Goal: Use online tool/utility: Utilize a website feature to perform a specific function

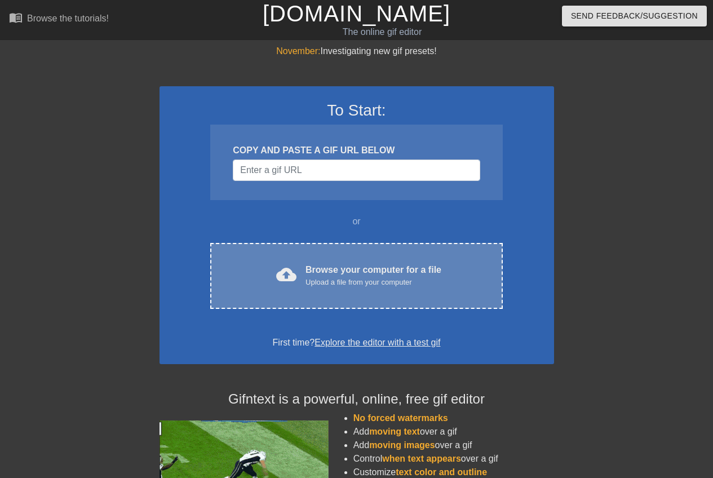
click at [332, 263] on div "Browse your computer for a file Upload a file from your computer" at bounding box center [374, 275] width 136 height 25
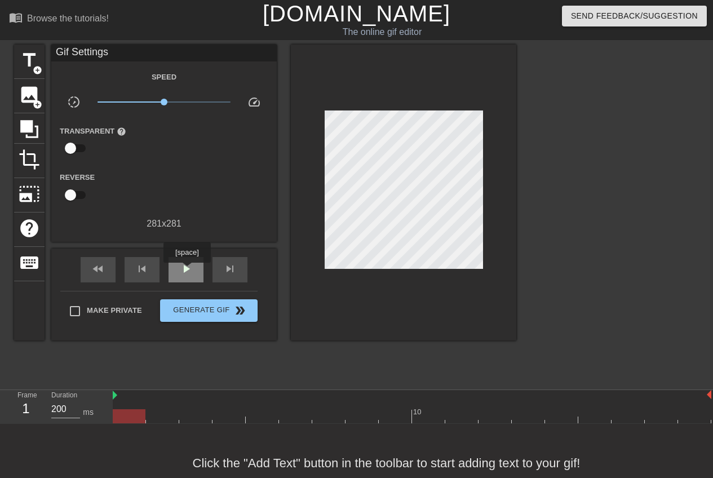
click at [187, 271] on span "play_arrow" at bounding box center [186, 269] width 14 height 14
drag, startPoint x: 164, startPoint y: 99, endPoint x: 155, endPoint y: 107, distance: 11.6
click at [155, 107] on span "x0.733" at bounding box center [165, 102] width 134 height 14
click at [78, 150] on input "checkbox" at bounding box center [70, 148] width 64 height 21
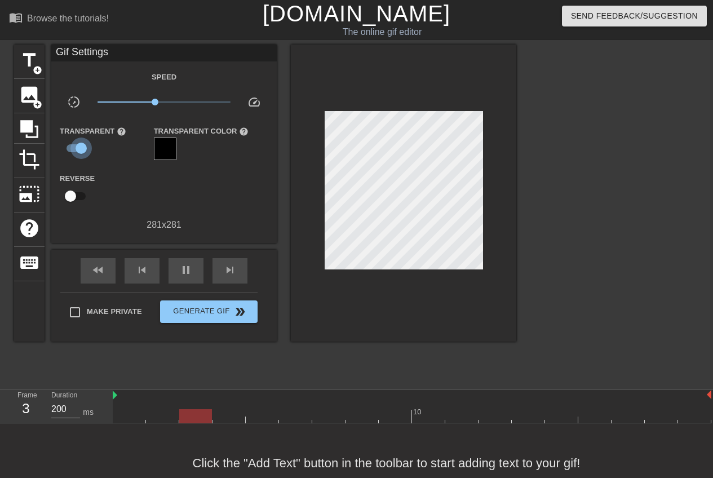
click at [78, 150] on input "checkbox" at bounding box center [81, 148] width 64 height 21
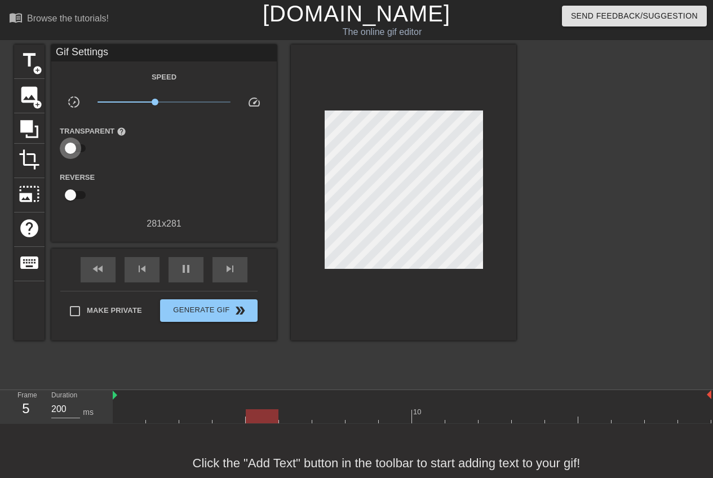
click at [78, 150] on input "checkbox" at bounding box center [70, 148] width 64 height 21
checkbox input "true"
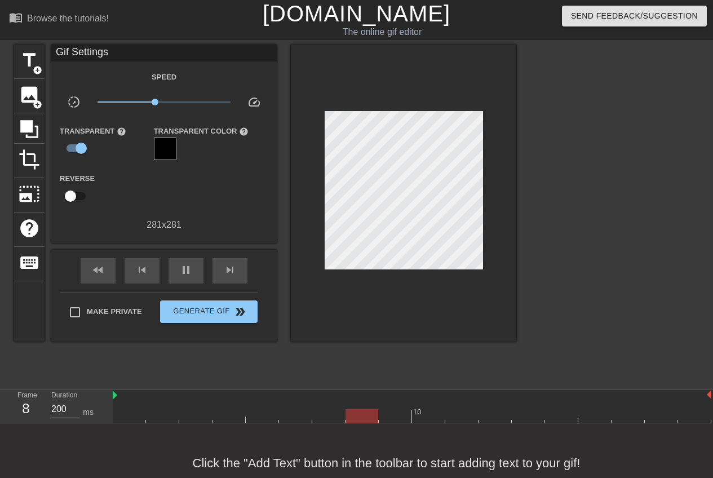
click at [161, 145] on div at bounding box center [165, 149] width 23 height 23
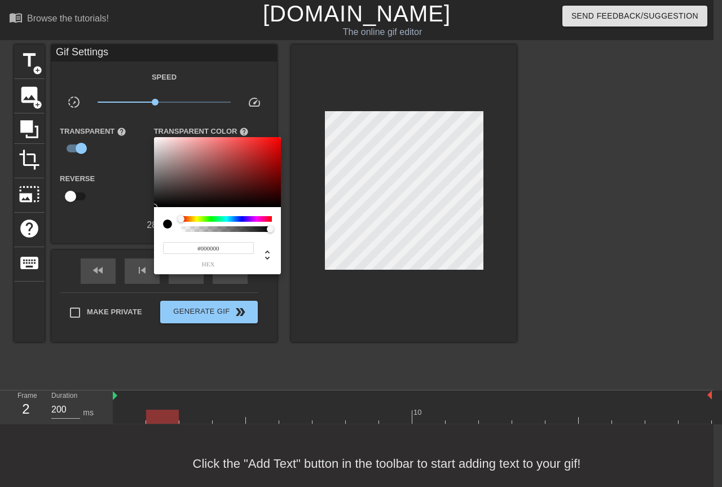
type input "0"
drag, startPoint x: 262, startPoint y: 228, endPoint x: 155, endPoint y: 236, distance: 106.9
click at [155, 236] on div "0 r 0 g 0 b 0 a" at bounding box center [217, 240] width 127 height 67
click at [128, 195] on div at bounding box center [361, 243] width 722 height 487
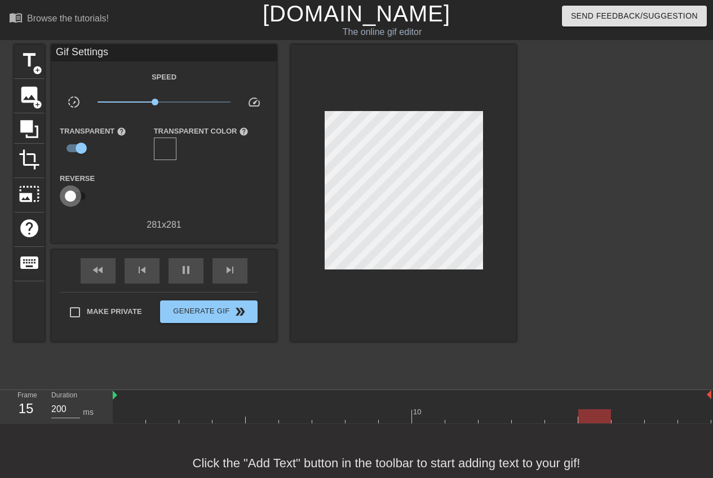
click at [68, 196] on input "checkbox" at bounding box center [70, 195] width 64 height 21
click at [75, 196] on input "checkbox" at bounding box center [81, 195] width 64 height 21
checkbox input "false"
click at [82, 151] on input "checkbox" at bounding box center [81, 148] width 64 height 21
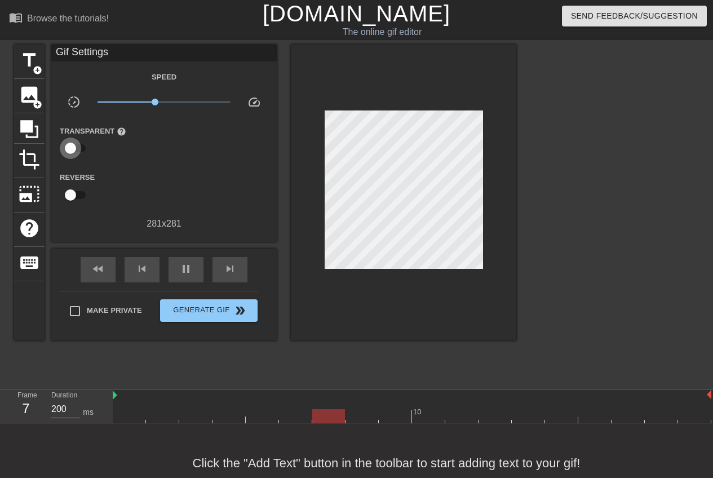
click at [82, 151] on input "checkbox" at bounding box center [70, 148] width 64 height 21
checkbox input "true"
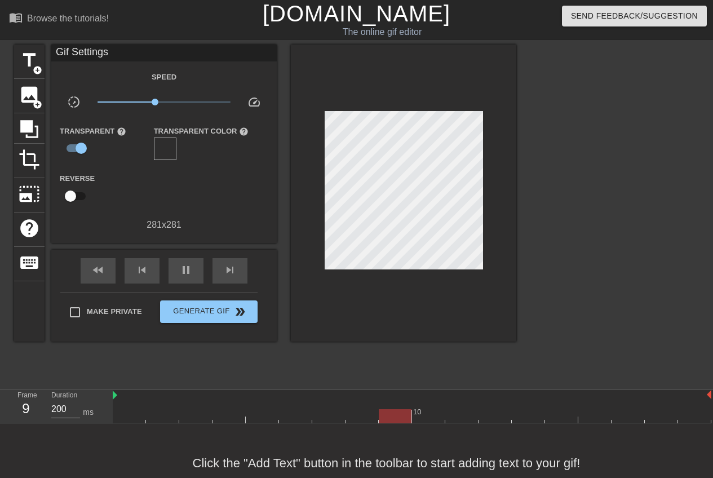
click at [165, 154] on div at bounding box center [165, 149] width 23 height 23
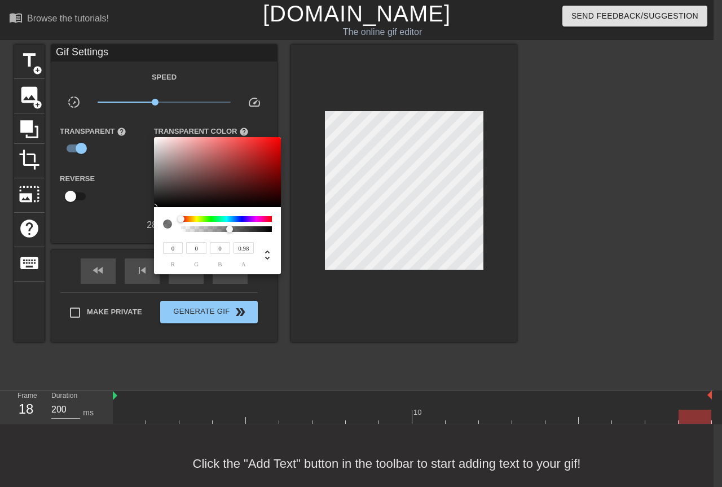
type input "1"
drag, startPoint x: 181, startPoint y: 228, endPoint x: 297, endPoint y: 229, distance: 115.6
click at [297, 229] on div "0 r 0 g 0 b 1 a" at bounding box center [361, 243] width 722 height 487
click at [167, 227] on div at bounding box center [167, 223] width 9 height 9
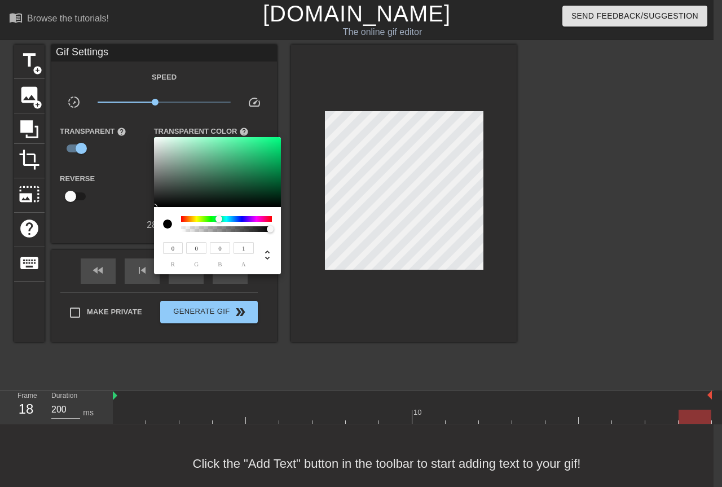
drag, startPoint x: 192, startPoint y: 219, endPoint x: 219, endPoint y: 224, distance: 27.0
click at [219, 224] on div at bounding box center [226, 224] width 91 height 16
click at [102, 183] on div at bounding box center [361, 243] width 722 height 487
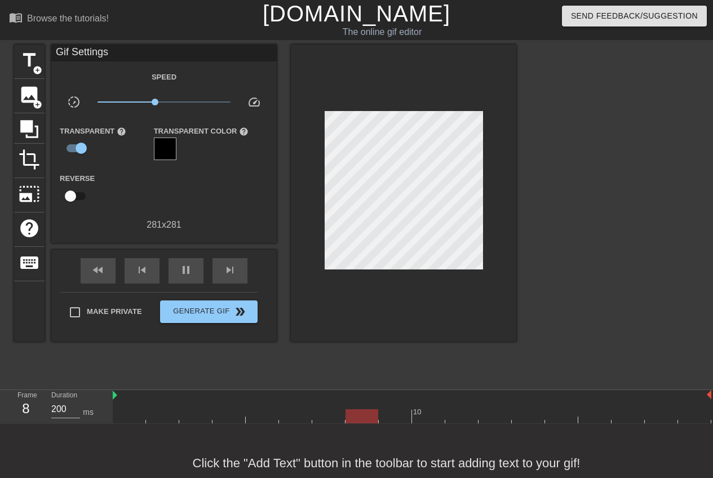
click at [152, 148] on div "Transparent Color help" at bounding box center [201, 142] width 113 height 37
click at [164, 149] on div at bounding box center [165, 149] width 23 height 23
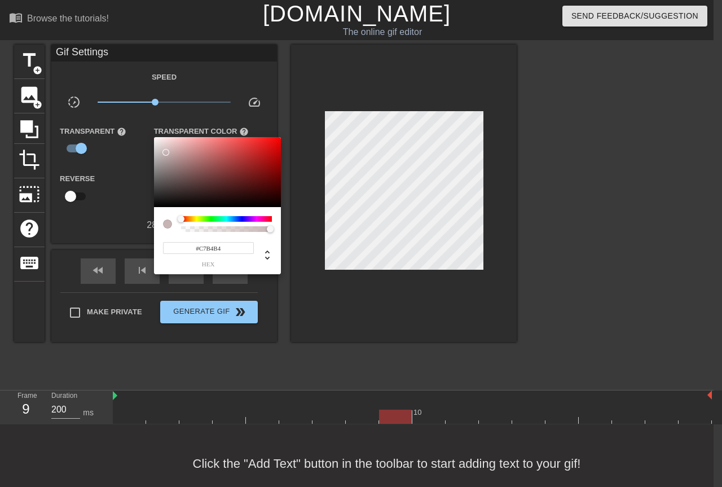
click at [164, 149] on div at bounding box center [217, 172] width 127 height 70
type input "#D4C2C2"
click at [164, 149] on div at bounding box center [164, 148] width 7 height 7
click at [126, 161] on div at bounding box center [361, 243] width 722 height 487
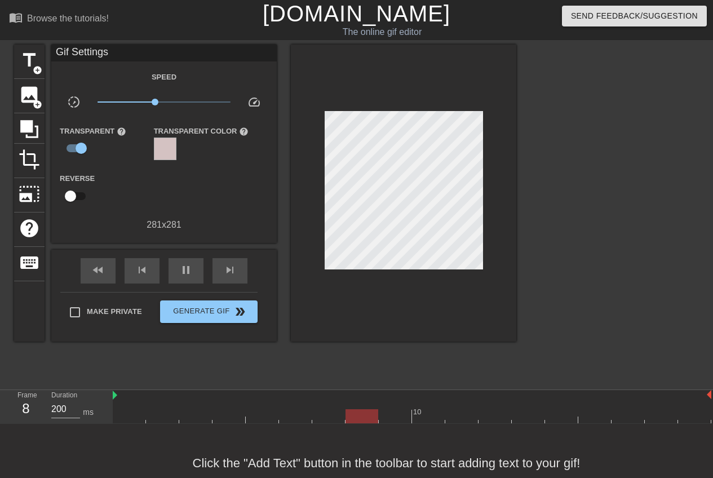
click at [167, 202] on div "Reverse" at bounding box center [164, 189] width 226 height 36
click at [36, 156] on span "crop" at bounding box center [29, 159] width 21 height 21
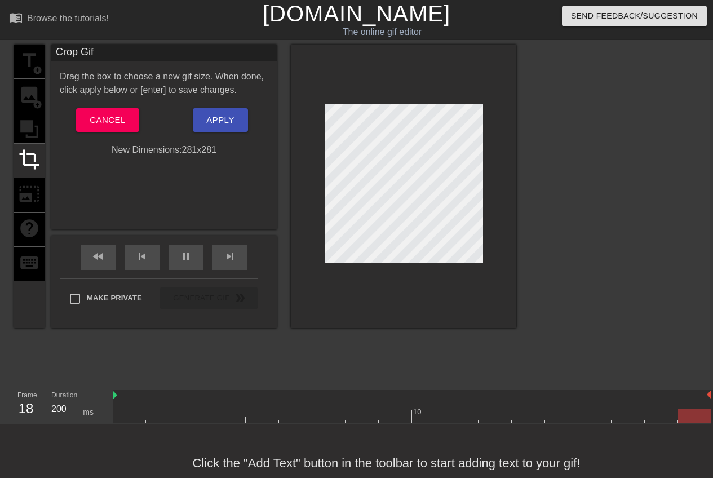
click at [31, 130] on div "title add_circle image add_circle crop photo_size_select_large help keyboard" at bounding box center [29, 187] width 30 height 284
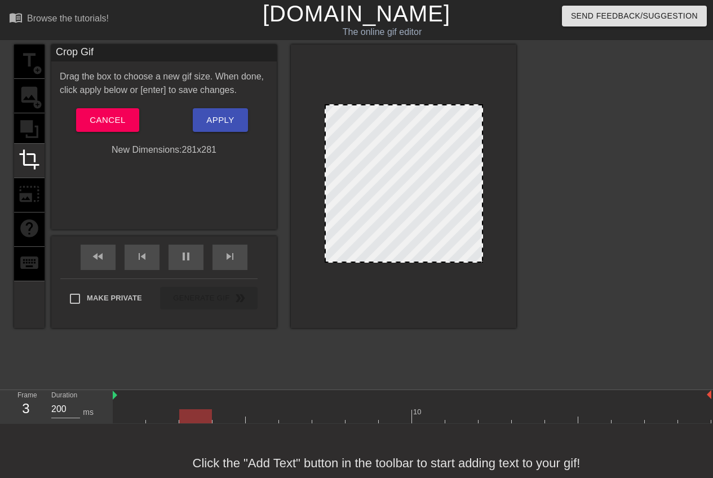
click at [28, 89] on div "title add_circle image add_circle crop photo_size_select_large help keyboard" at bounding box center [29, 187] width 30 height 284
click at [89, 125] on button "Cancel" at bounding box center [107, 120] width 63 height 24
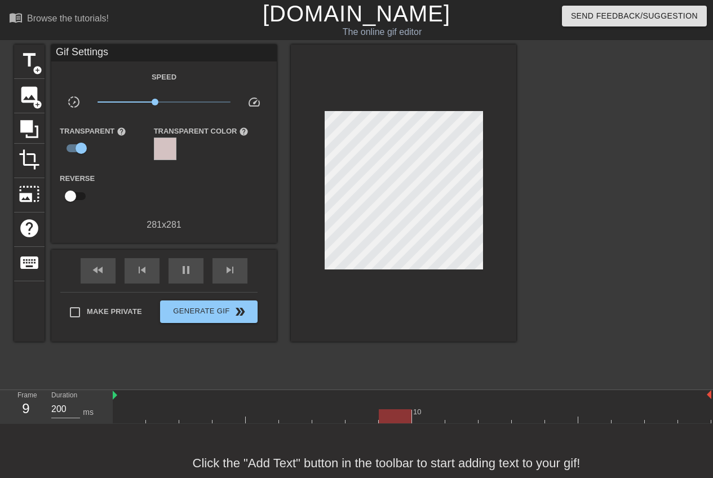
click at [164, 149] on div at bounding box center [165, 149] width 23 height 23
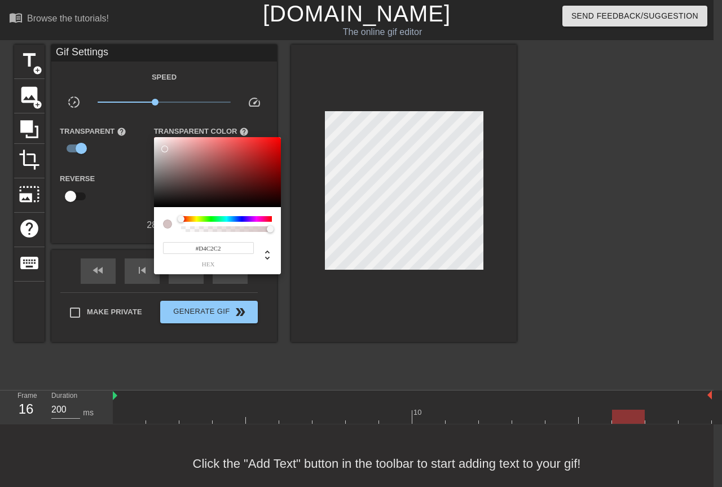
drag, startPoint x: 192, startPoint y: 222, endPoint x: 250, endPoint y: 232, distance: 59.0
click at [250, 231] on div at bounding box center [226, 224] width 91 height 16
drag, startPoint x: 176, startPoint y: 218, endPoint x: 196, endPoint y: 218, distance: 20.3
click at [196, 218] on div at bounding box center [217, 224] width 109 height 16
click at [168, 225] on div at bounding box center [167, 223] width 9 height 9
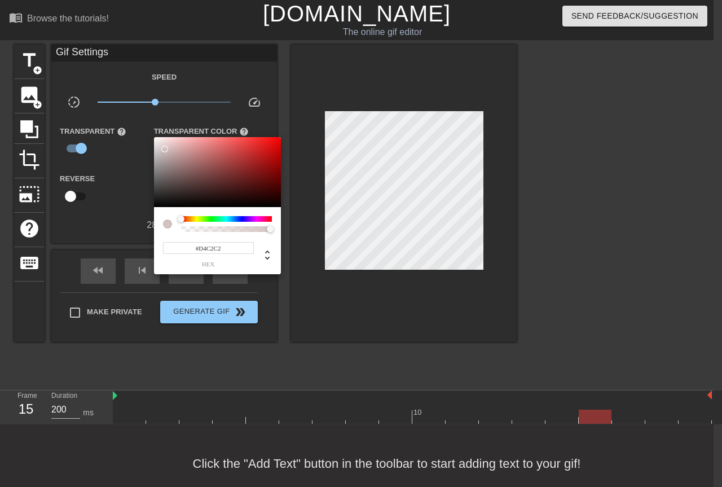
click at [198, 253] on input "#D4C2C2" at bounding box center [208, 248] width 91 height 12
type input "212"
type input "1"
click at [263, 231] on div at bounding box center [260, 229] width 7 height 7
click at [91, 197] on div at bounding box center [361, 243] width 722 height 487
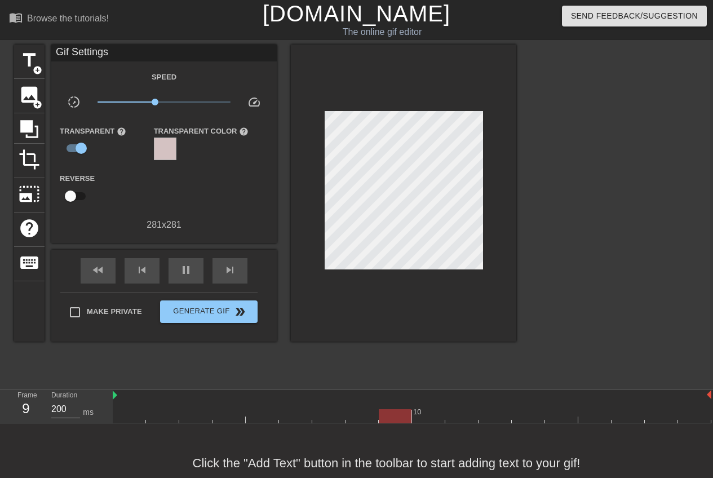
click at [165, 141] on div at bounding box center [165, 149] width 23 height 23
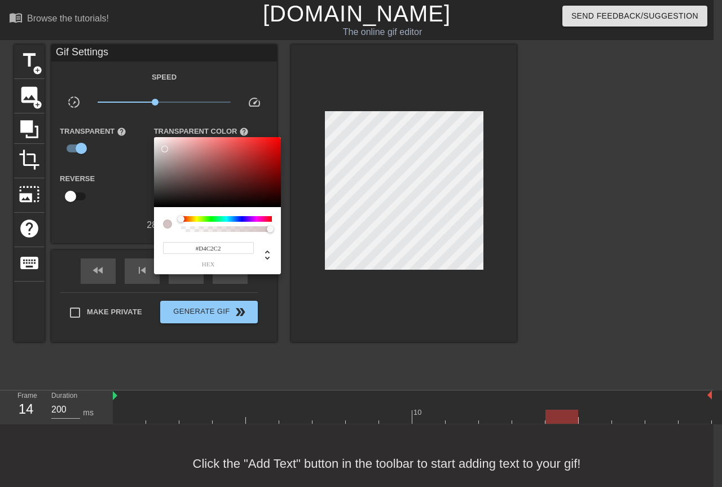
drag, startPoint x: 185, startPoint y: 220, endPoint x: 164, endPoint y: 228, distance: 22.8
click at [164, 228] on div at bounding box center [217, 224] width 109 height 16
type input "212"
type input "0"
drag, startPoint x: 267, startPoint y: 230, endPoint x: 173, endPoint y: 246, distance: 95.5
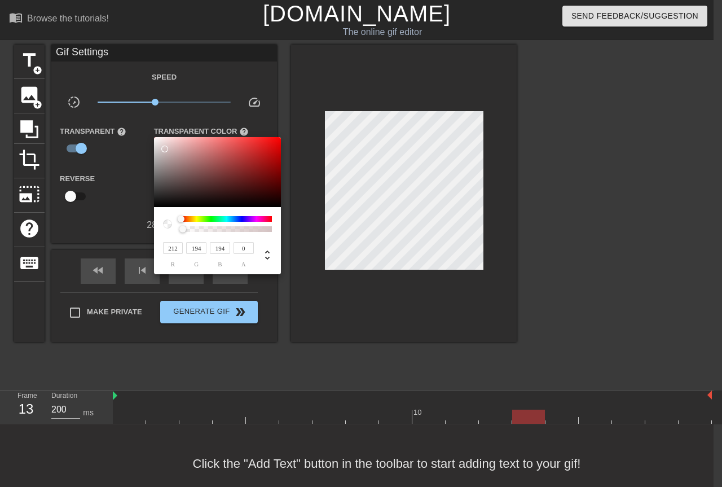
click at [173, 246] on div "212 r 194 g 194 b 0 a" at bounding box center [217, 240] width 127 height 67
click at [122, 204] on div at bounding box center [361, 243] width 722 height 487
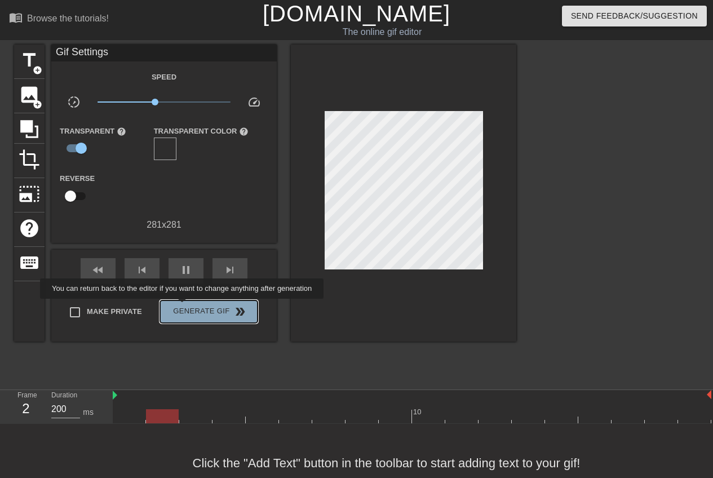
click at [183, 307] on span "Generate Gif double_arrow" at bounding box center [209, 312] width 89 height 14
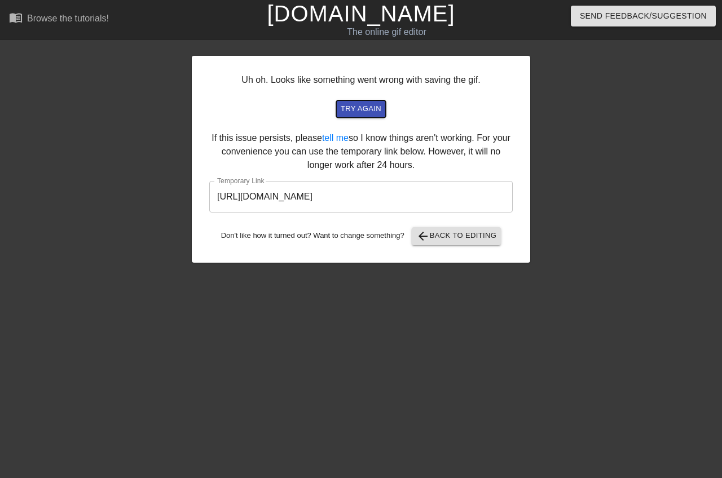
click at [364, 114] on span "try again" at bounding box center [361, 109] width 41 height 13
click at [434, 241] on span "arrow_back Back to Editing" at bounding box center [456, 236] width 81 height 14
